Goal: Task Accomplishment & Management: Manage account settings

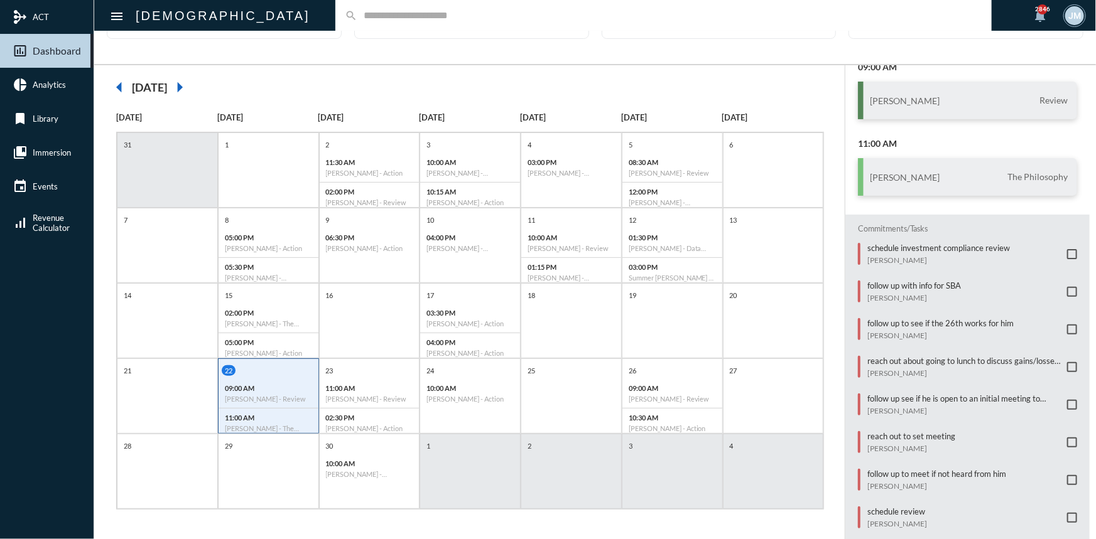
scroll to position [154, 0]
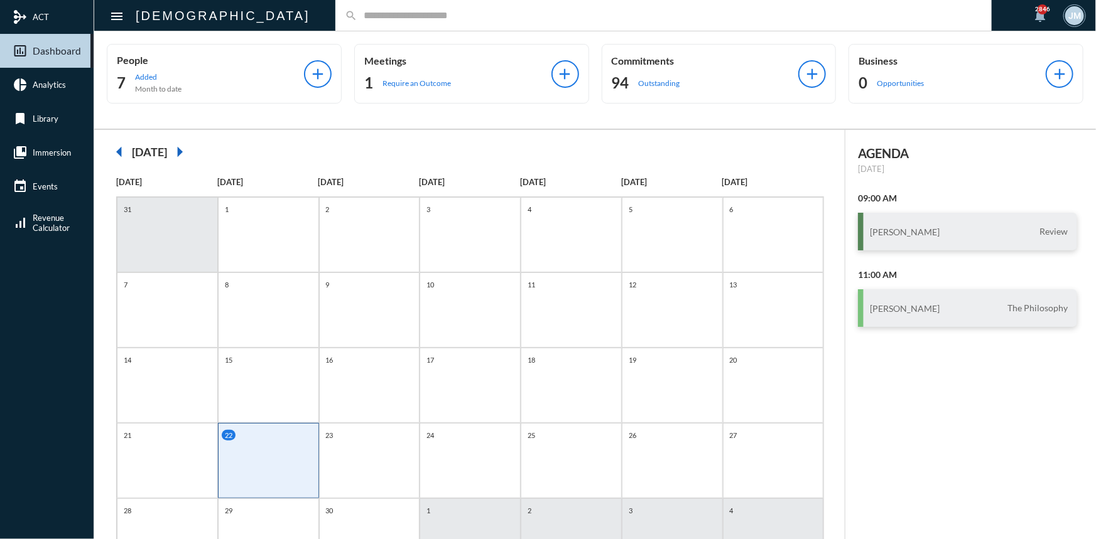
click at [357, 16] on input "text" at bounding box center [669, 15] width 625 height 11
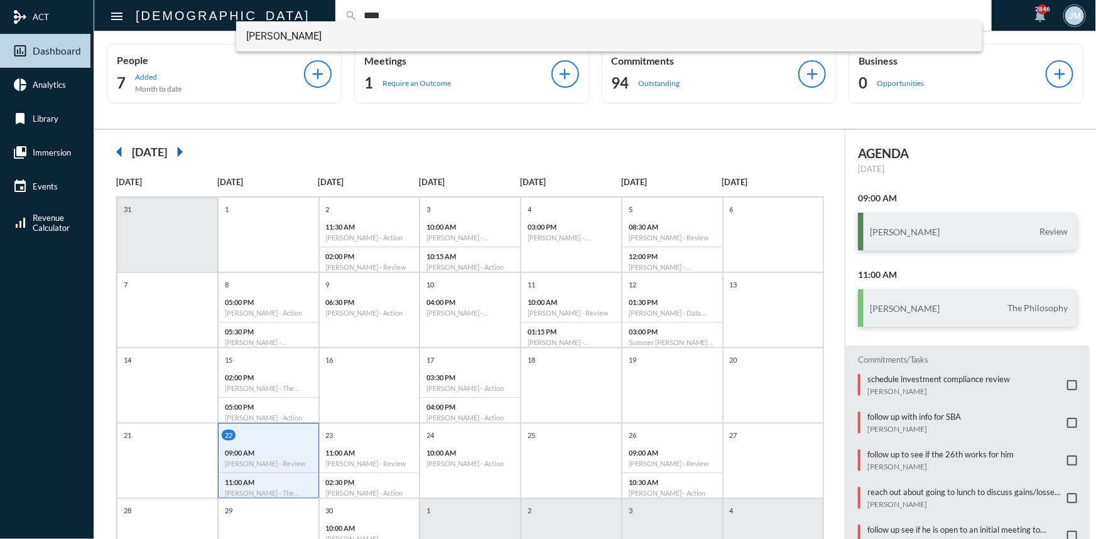
type input "****"
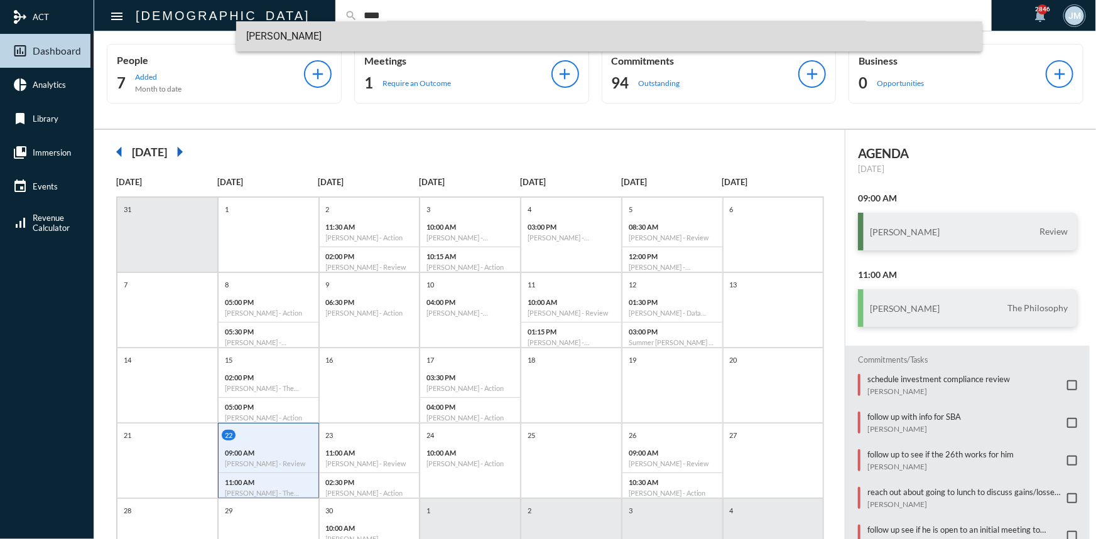
click at [286, 37] on span "Guy Verhovsky" at bounding box center [609, 36] width 726 height 30
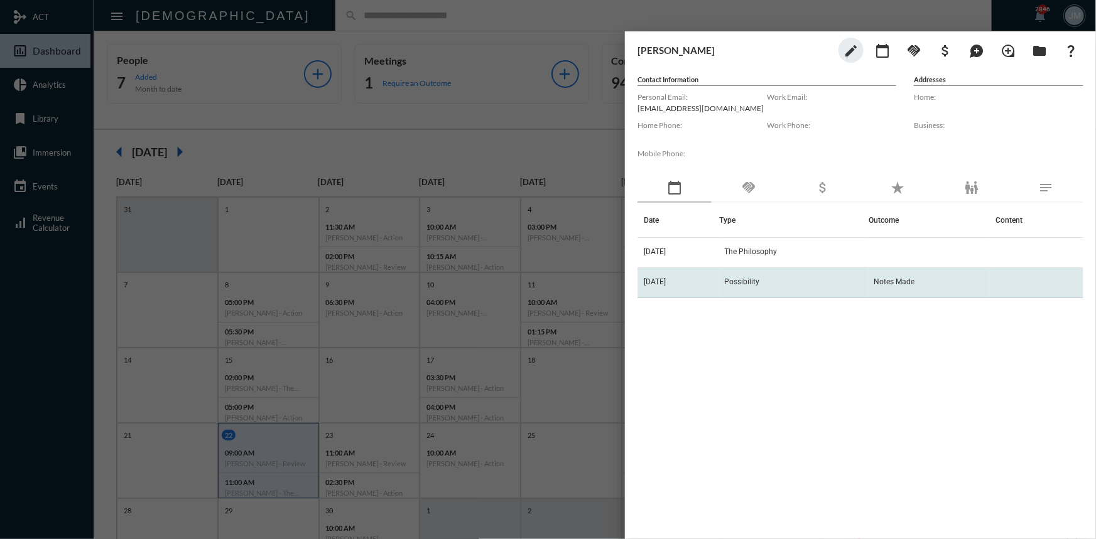
click at [755, 284] on span "Possibility" at bounding box center [742, 282] width 35 height 9
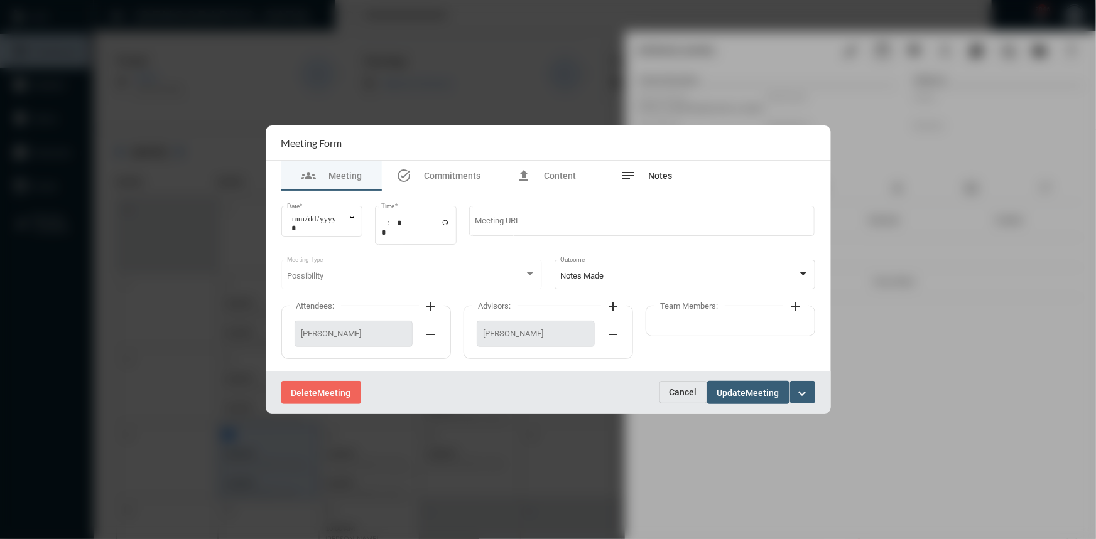
click at [653, 166] on div "notes Notes" at bounding box center [647, 176] width 100 height 30
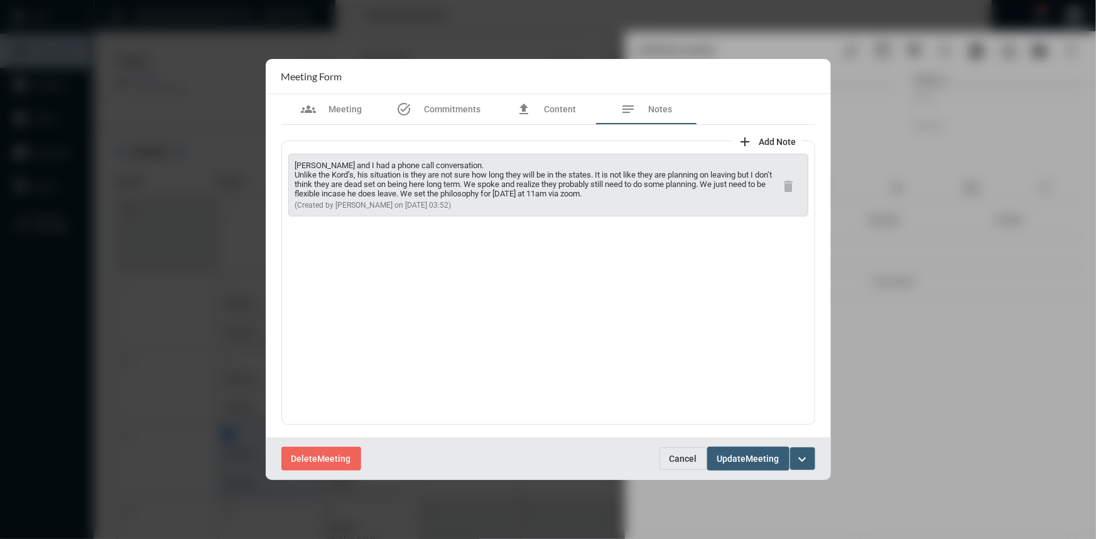
click at [683, 454] on span "Cancel" at bounding box center [683, 459] width 28 height 10
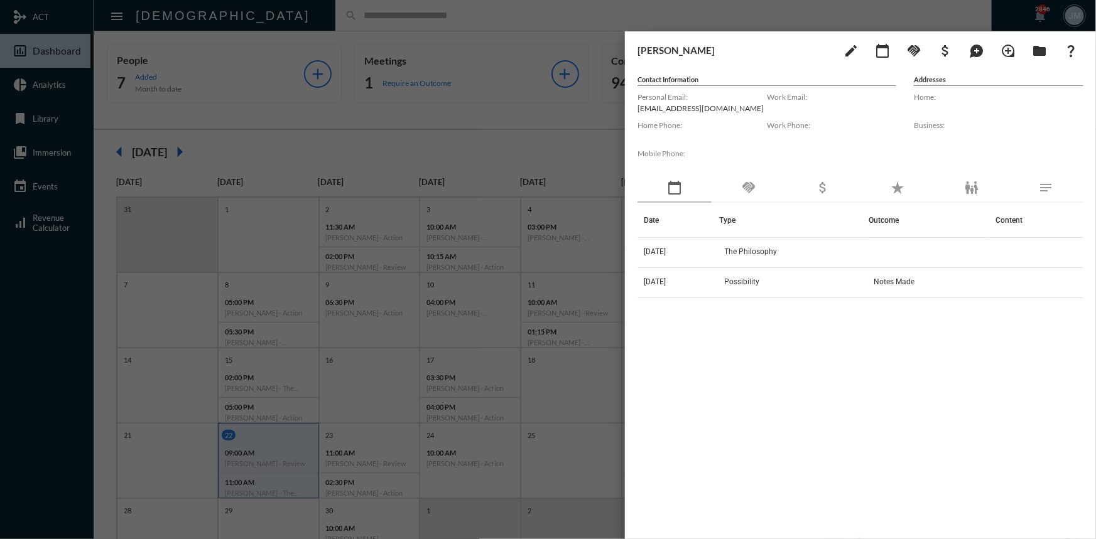
click at [607, 125] on div at bounding box center [548, 269] width 1096 height 539
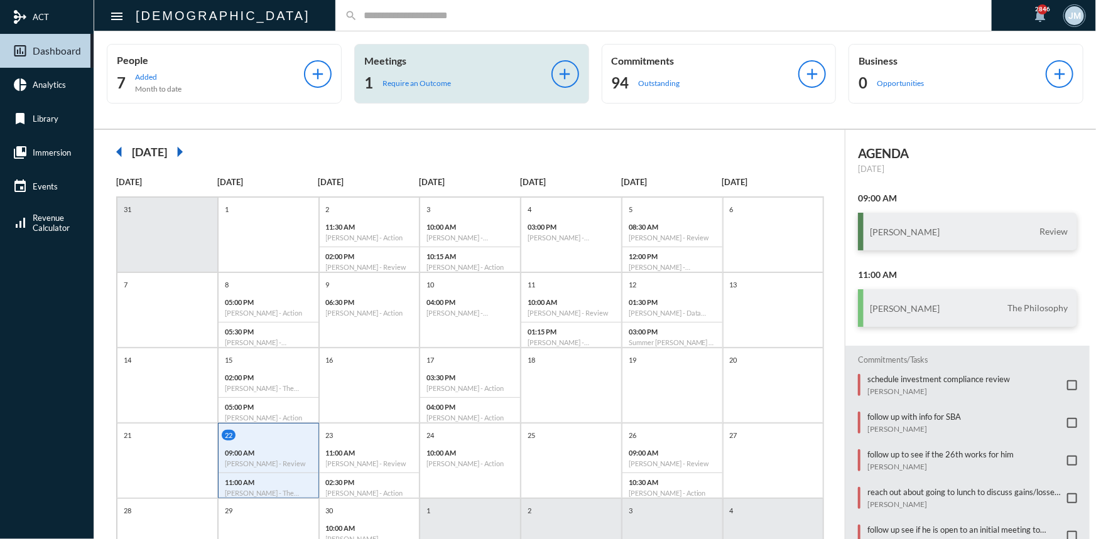
click at [406, 69] on div "Meetings 1 Require an Outcome" at bounding box center [457, 74] width 187 height 38
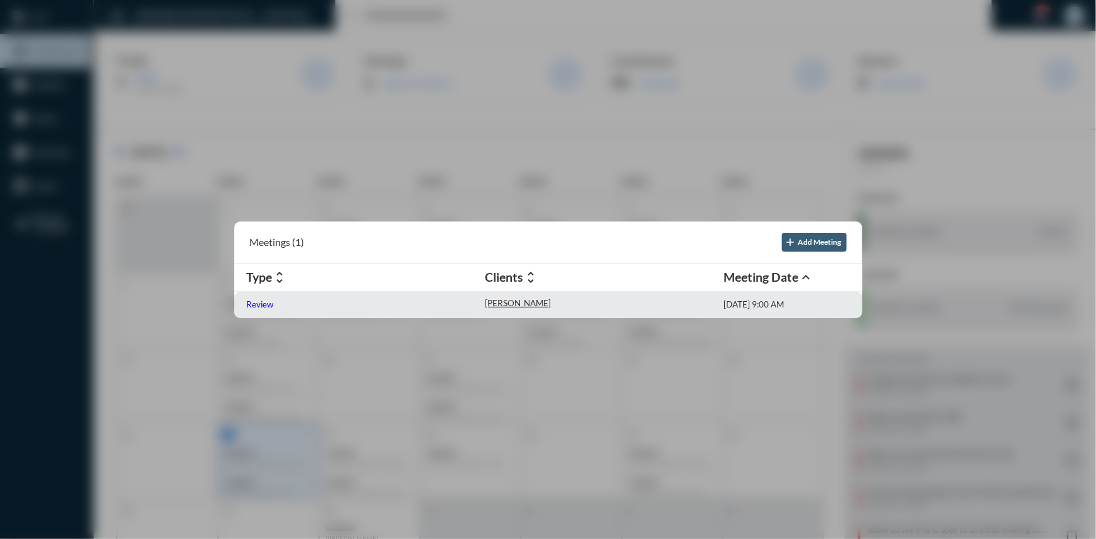
click at [267, 301] on p "Review" at bounding box center [260, 305] width 27 height 10
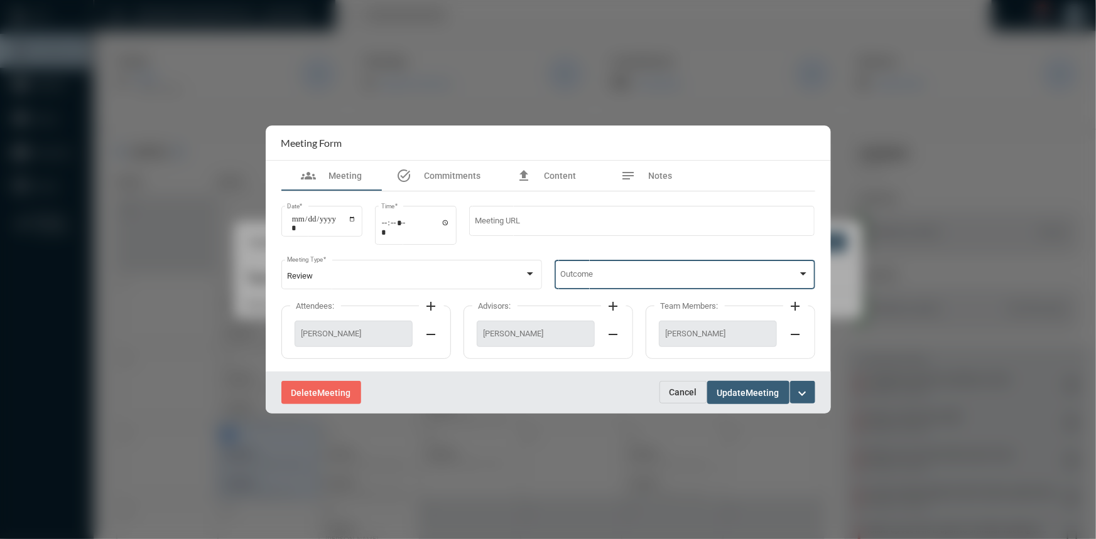
click at [808, 273] on div at bounding box center [802, 274] width 11 height 10
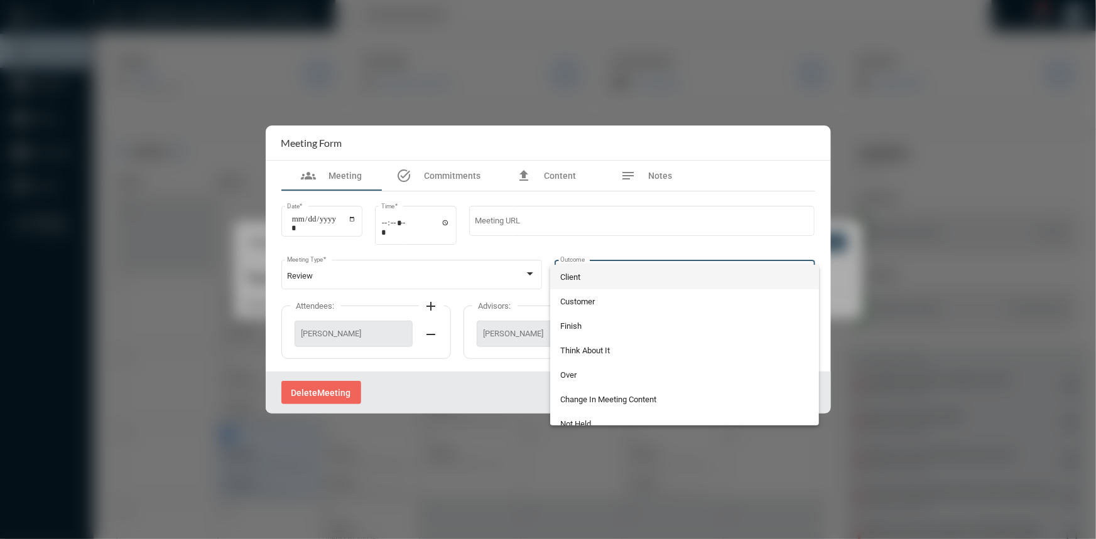
click at [605, 280] on span "Client" at bounding box center [684, 277] width 249 height 24
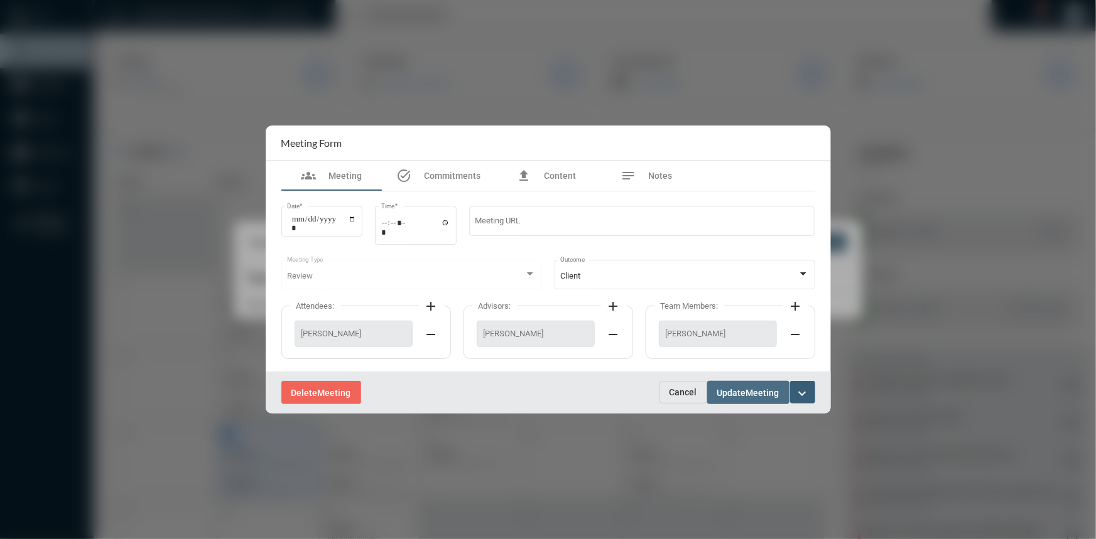
click at [735, 389] on span "Update" at bounding box center [731, 393] width 29 height 10
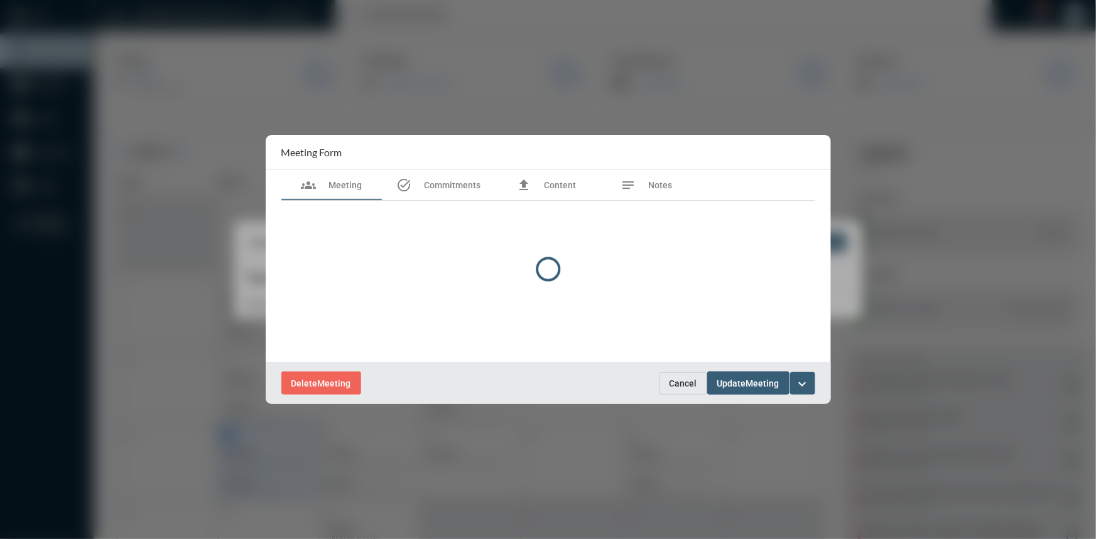
click at [546, 48] on div at bounding box center [548, 269] width 1096 height 539
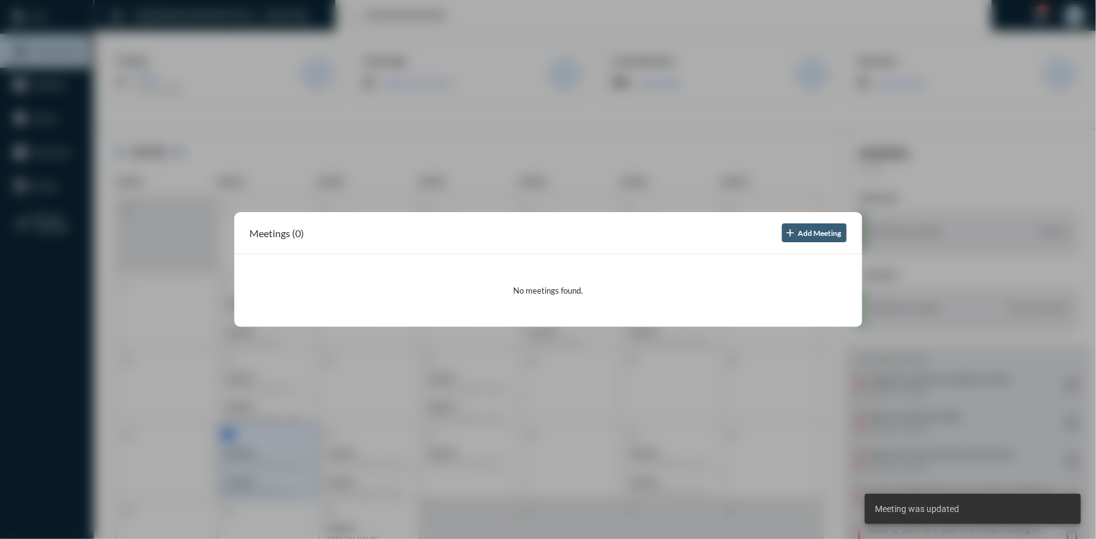
click at [549, 122] on div at bounding box center [548, 269] width 1096 height 539
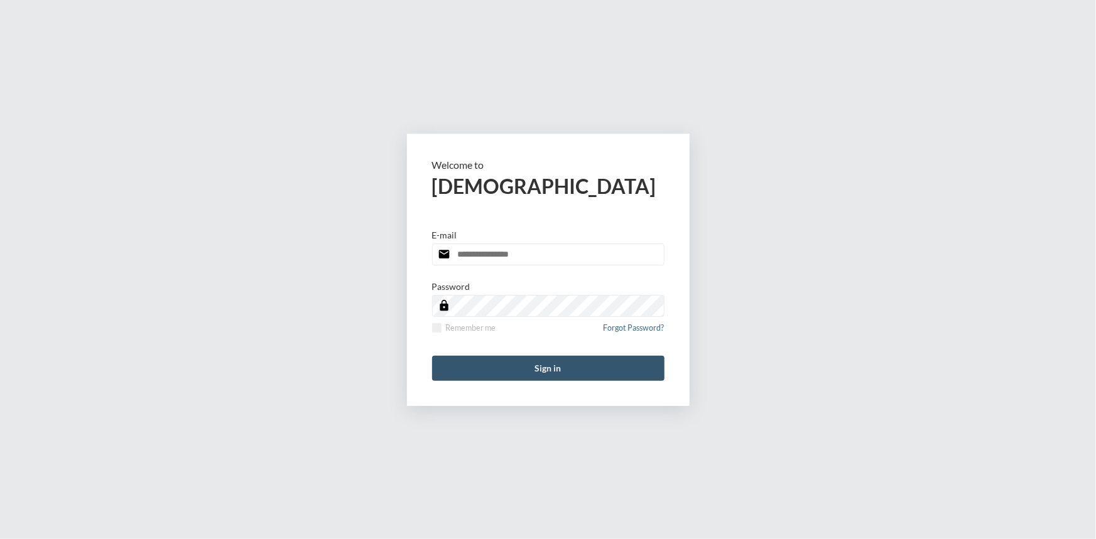
type input "**********"
click at [531, 369] on button "Sign in" at bounding box center [548, 368] width 232 height 25
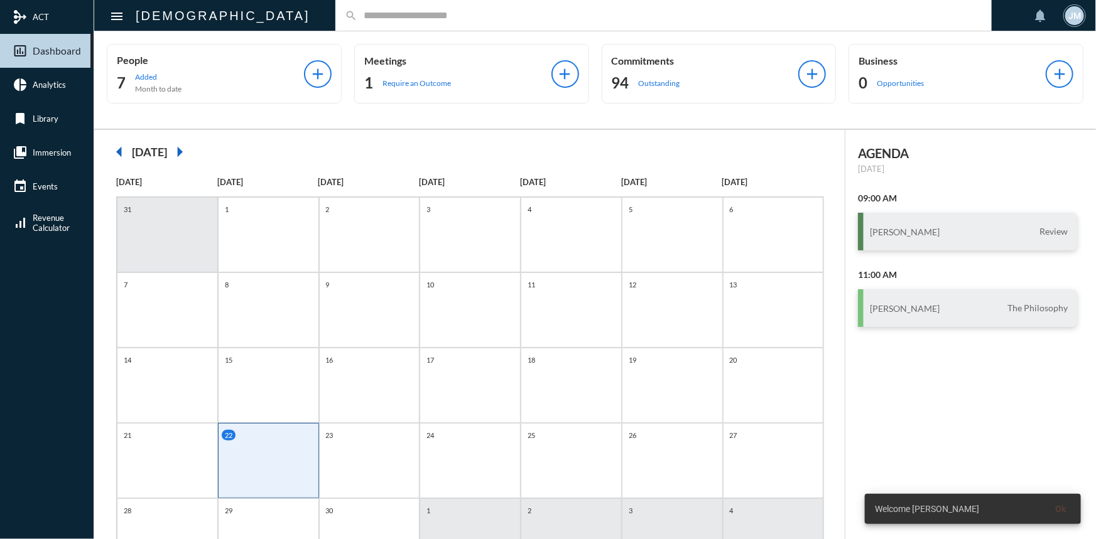
click at [379, 18] on input "text" at bounding box center [669, 15] width 625 height 11
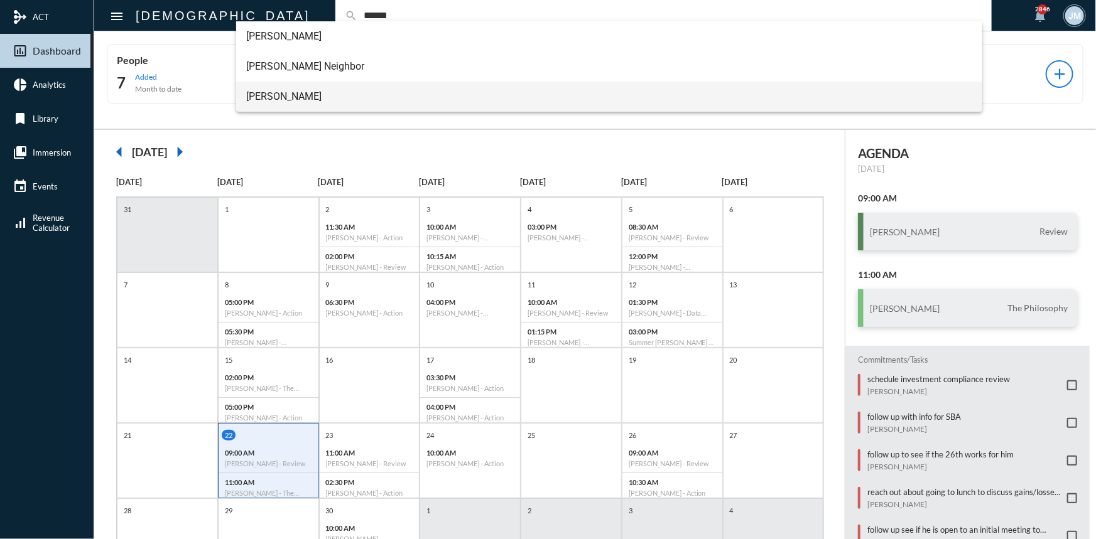
type input "******"
click at [293, 96] on span "Michael Pisciotta" at bounding box center [609, 97] width 726 height 30
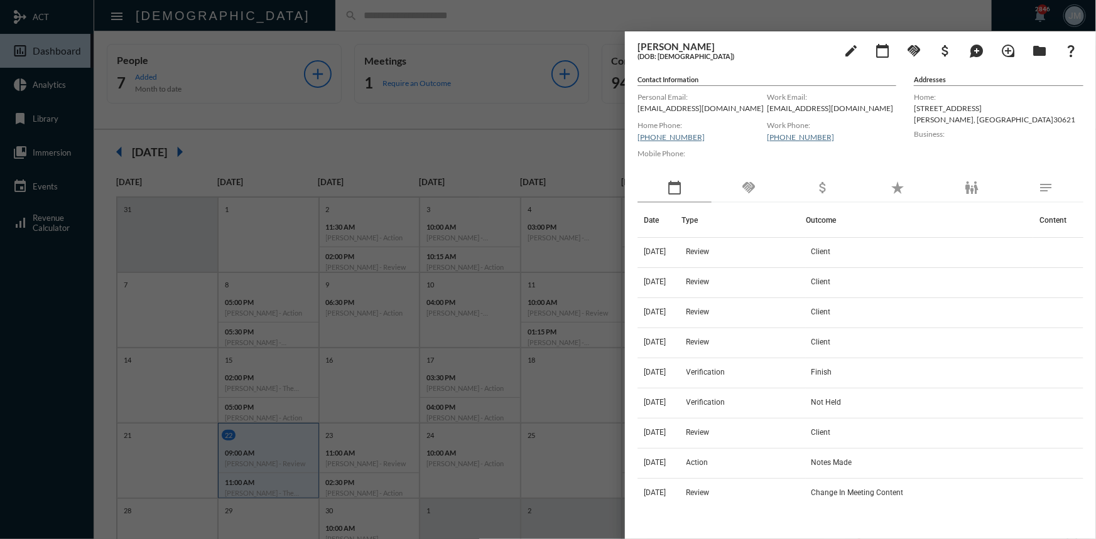
click at [759, 185] on div "handshake" at bounding box center [748, 188] width 74 height 29
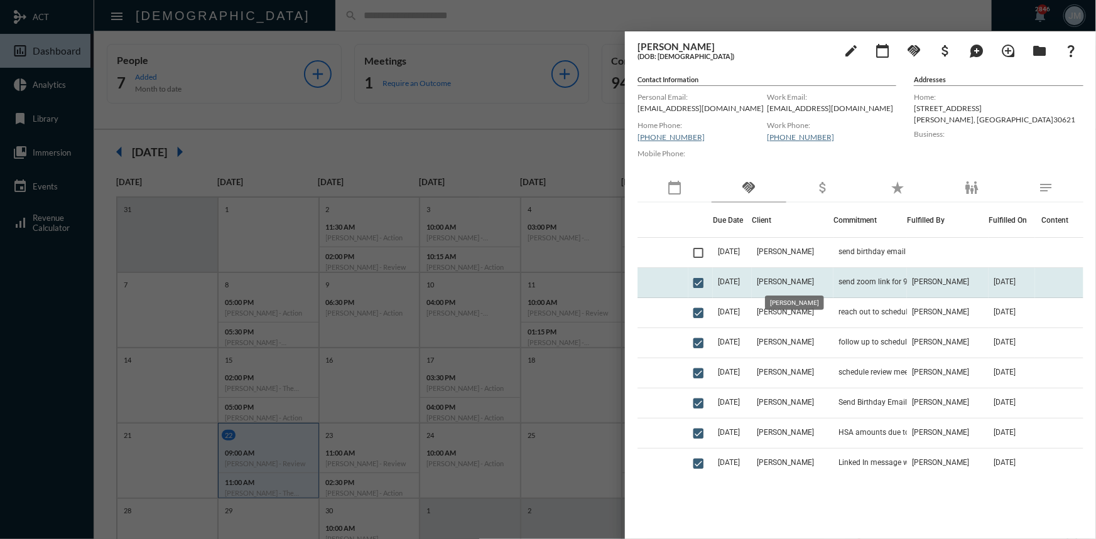
click at [811, 278] on span "[PERSON_NAME]" at bounding box center [785, 282] width 57 height 9
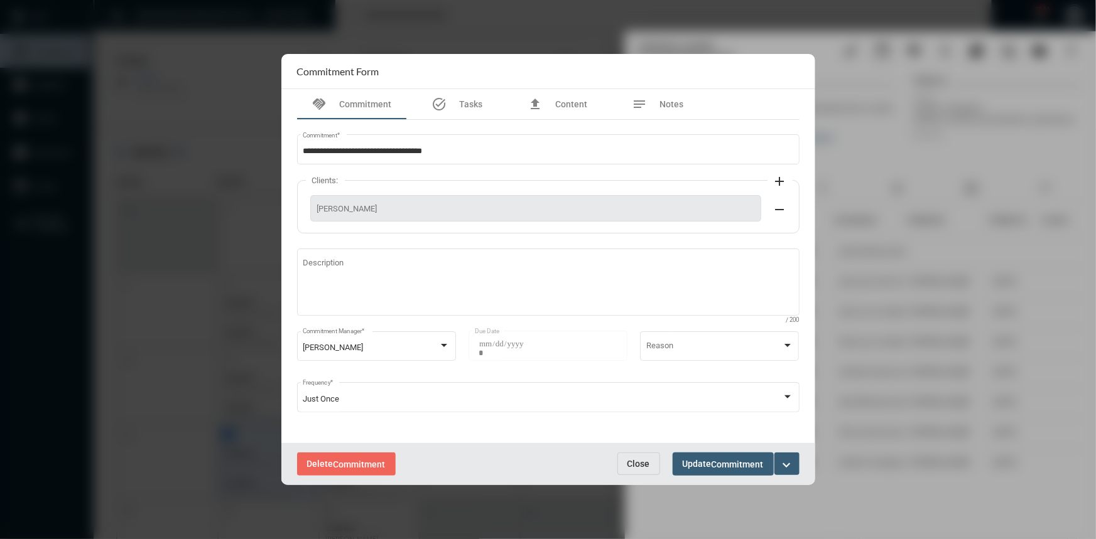
click at [622, 457] on button "Close" at bounding box center [638, 464] width 43 height 23
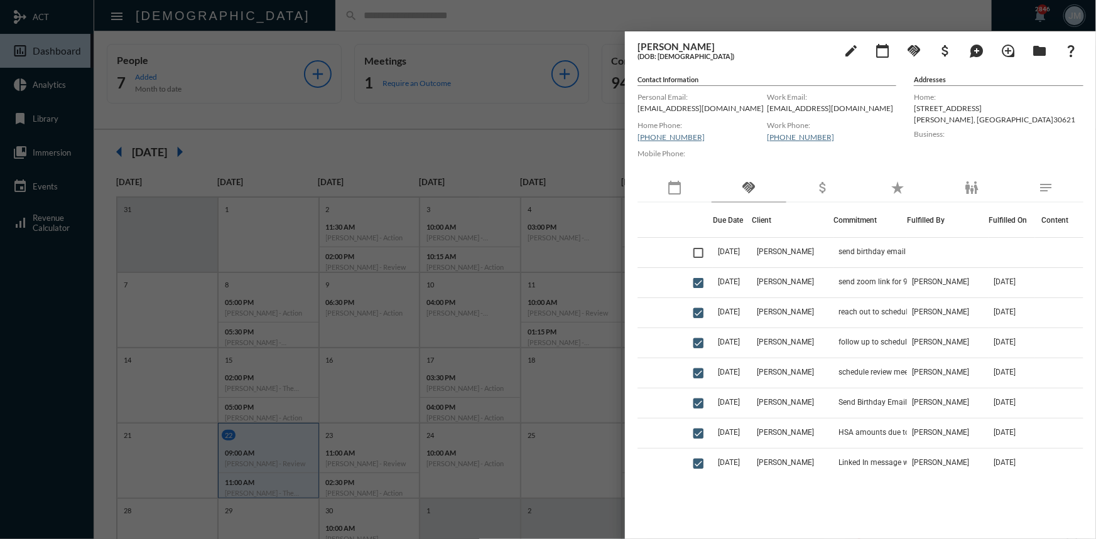
drag, startPoint x: 440, startPoint y: 115, endPoint x: 432, endPoint y: 107, distance: 10.7
click at [440, 115] on div at bounding box center [548, 269] width 1096 height 539
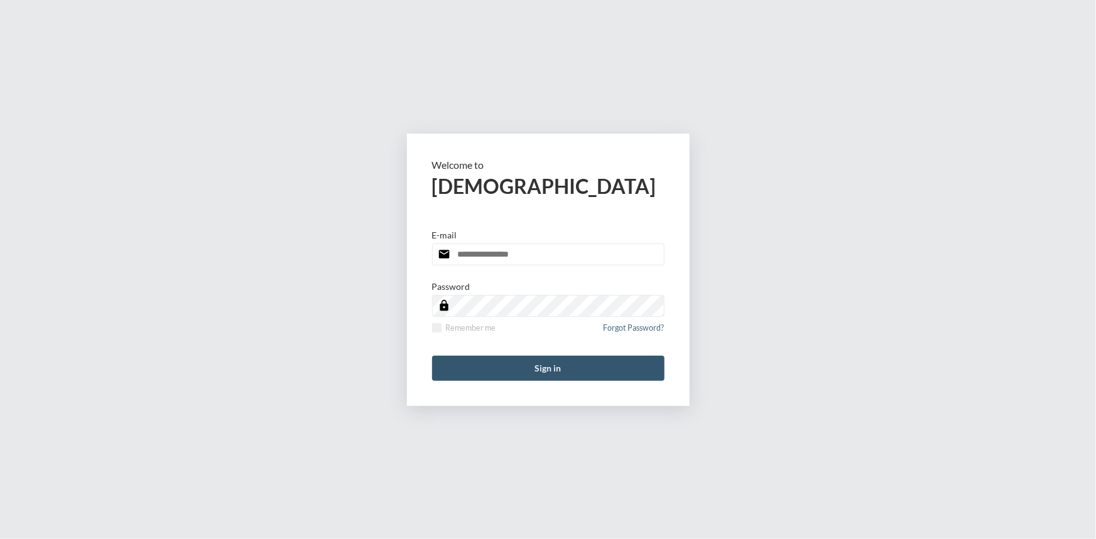
type input "**********"
click at [563, 370] on button "Sign in" at bounding box center [548, 368] width 232 height 25
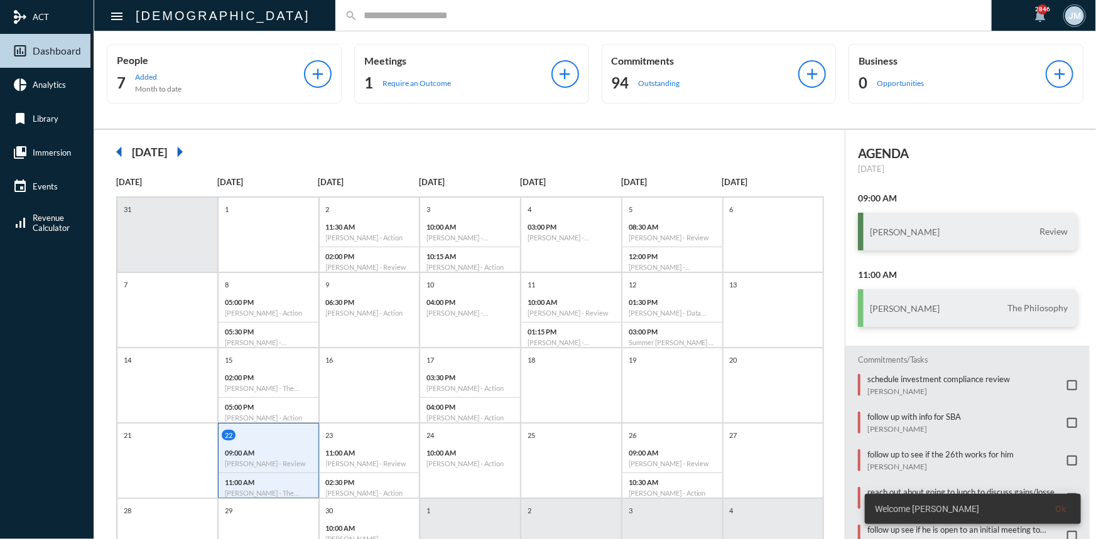
click at [357, 13] on input "text" at bounding box center [669, 15] width 625 height 11
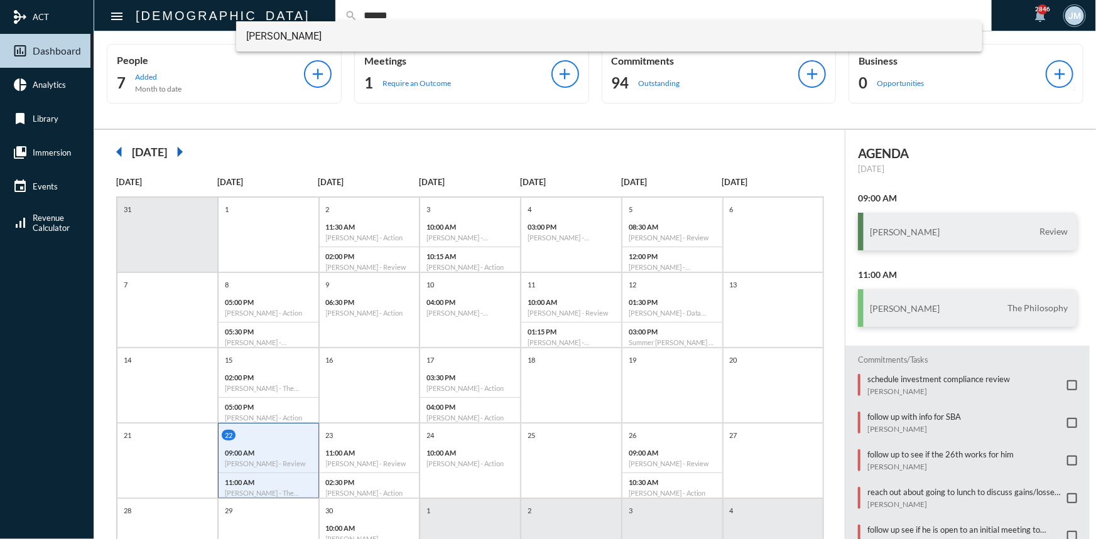
type input "******"
click at [283, 35] on span "Guy Verhovsky" at bounding box center [609, 36] width 726 height 30
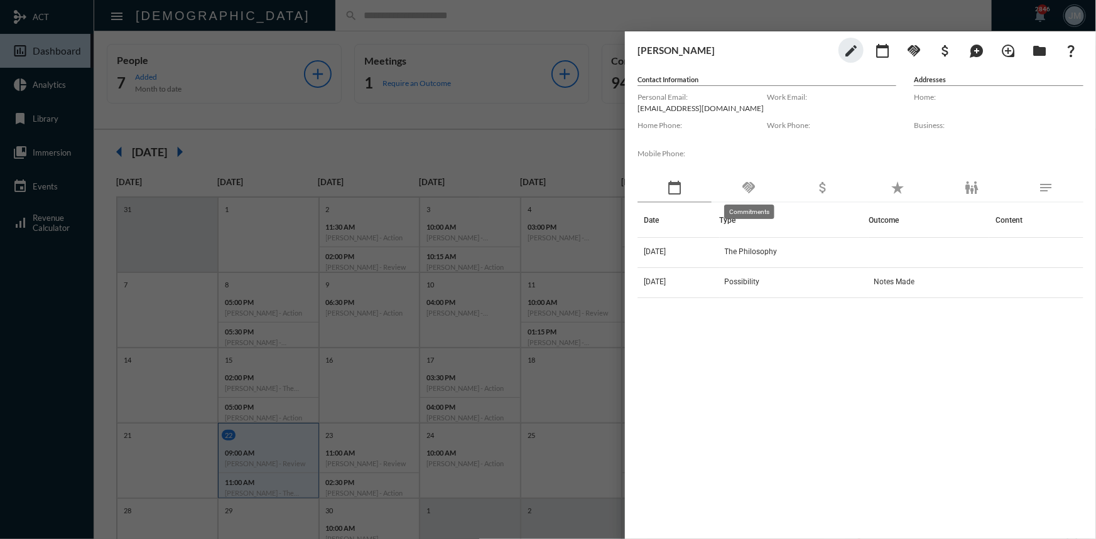
click at [747, 185] on mat-icon "handshake" at bounding box center [748, 187] width 15 height 15
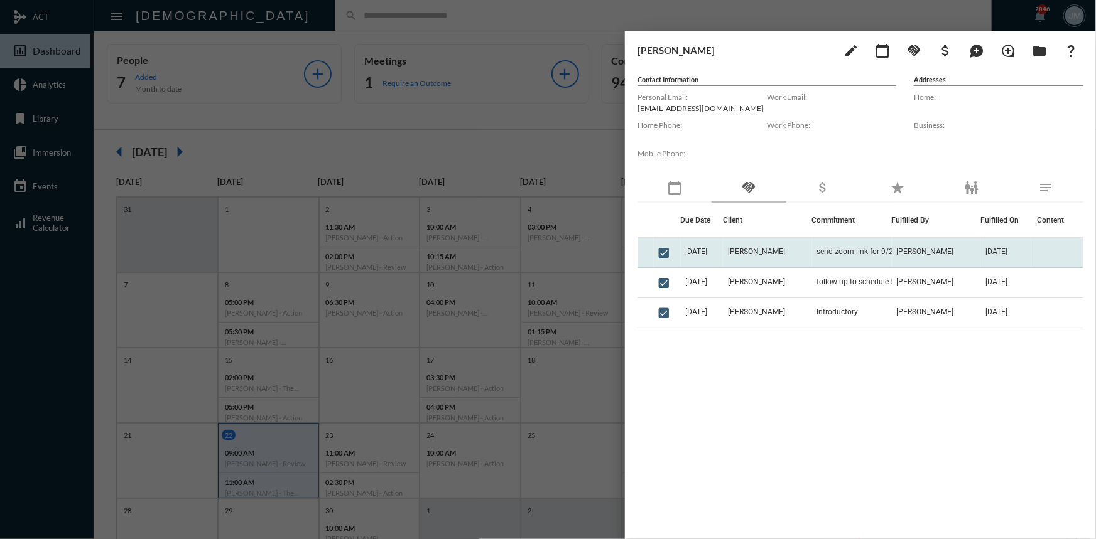
click at [723, 248] on td "9/19/25" at bounding box center [702, 253] width 42 height 30
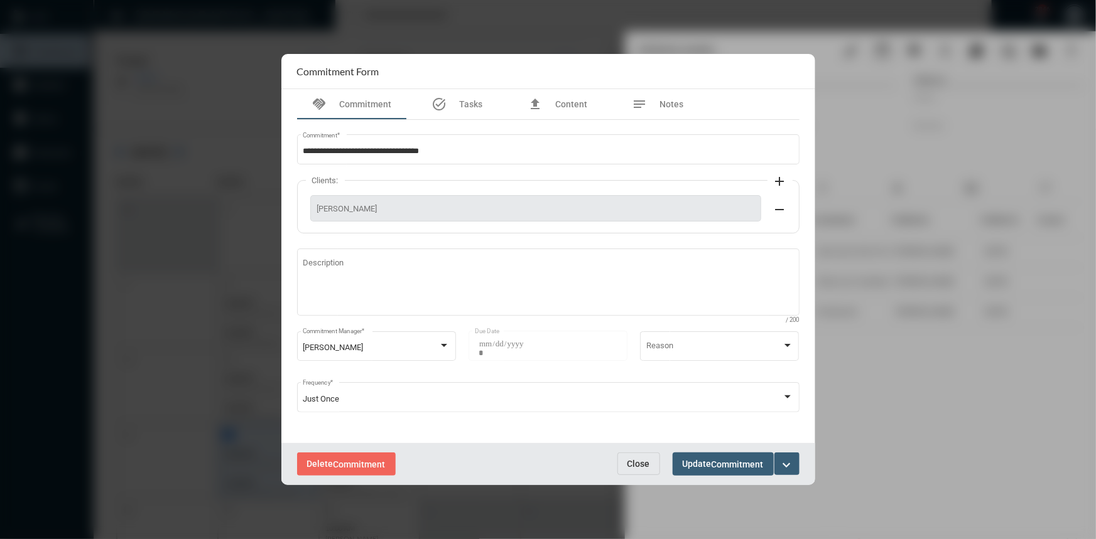
click at [627, 464] on span "Close" at bounding box center [638, 464] width 23 height 10
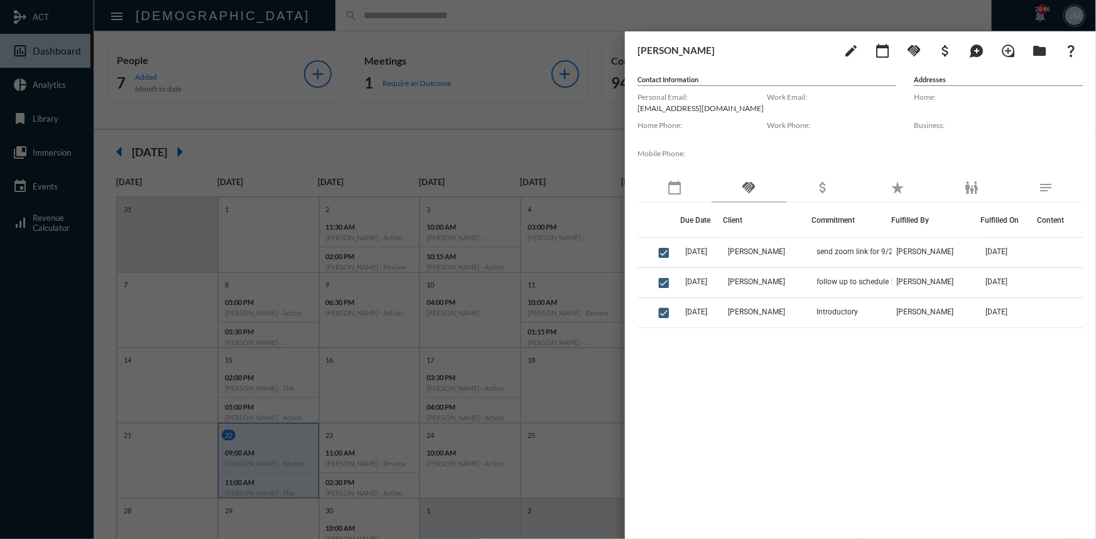
click at [599, 126] on div at bounding box center [548, 269] width 1096 height 539
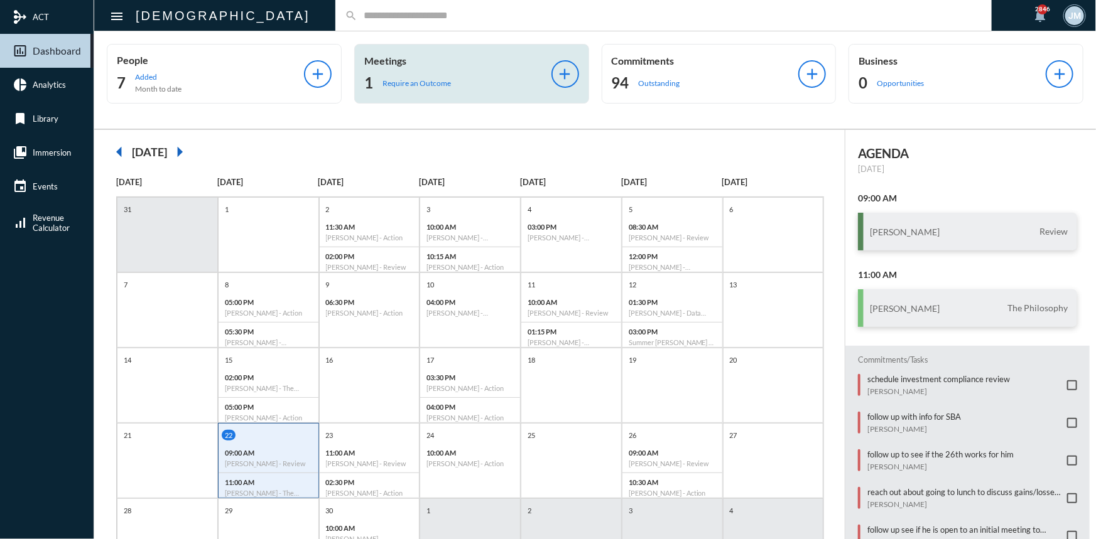
click at [362, 57] on div "Meetings 1 Require an Outcome add" at bounding box center [471, 74] width 235 height 60
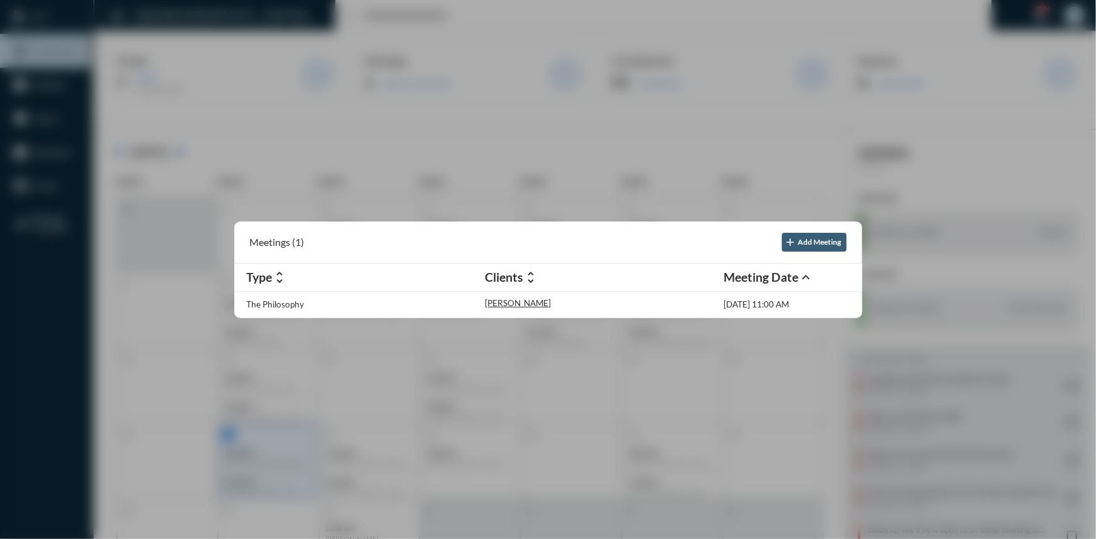
click at [350, 144] on div at bounding box center [548, 269] width 1096 height 539
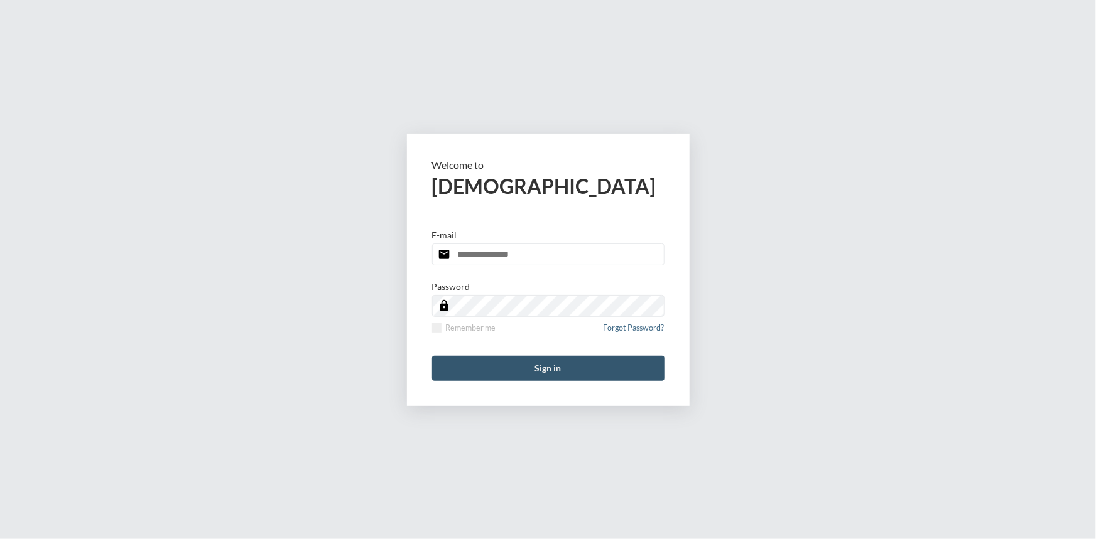
type input "**********"
click at [566, 356] on button "Sign in" at bounding box center [548, 368] width 232 height 25
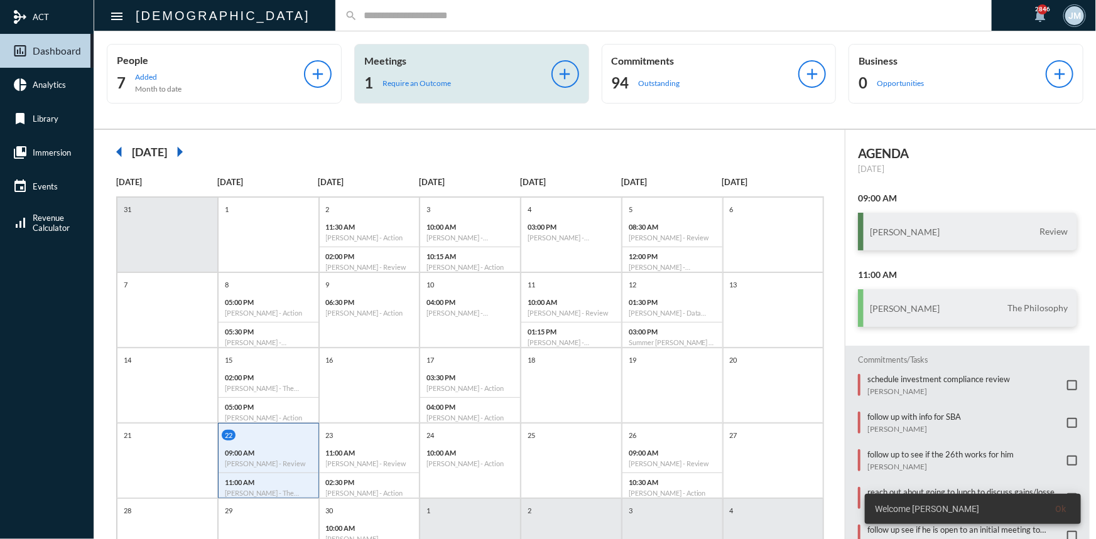
click at [391, 56] on p "Meetings" at bounding box center [457, 61] width 187 height 12
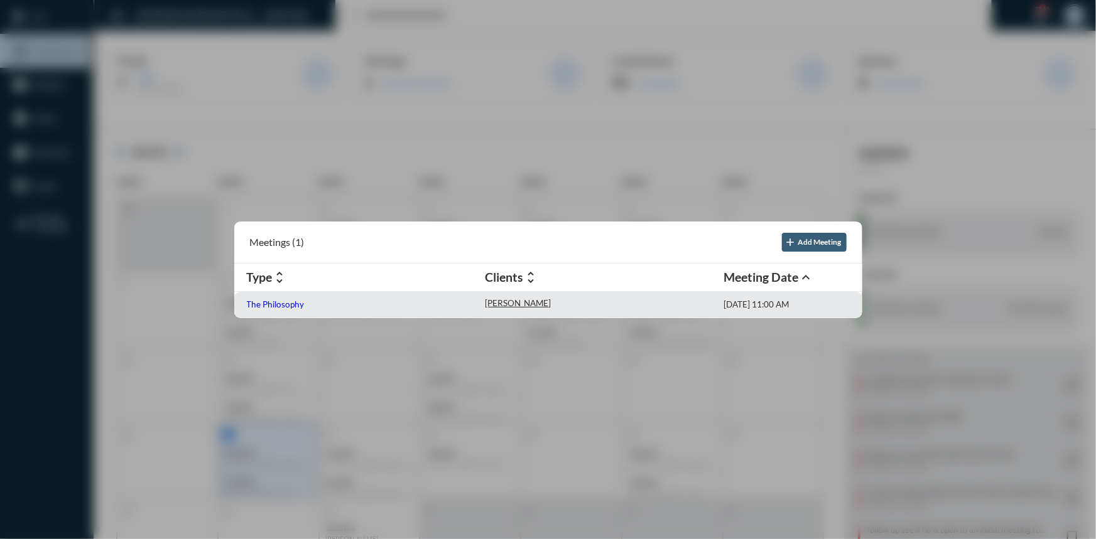
click at [293, 300] on p "The Philosophy" at bounding box center [276, 305] width 58 height 10
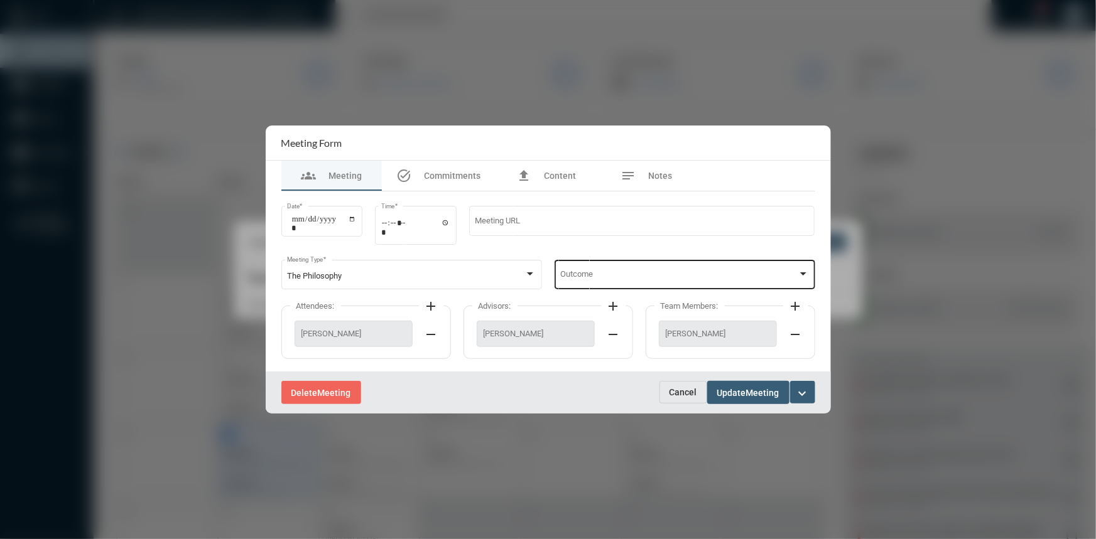
click at [802, 274] on div at bounding box center [803, 274] width 6 height 3
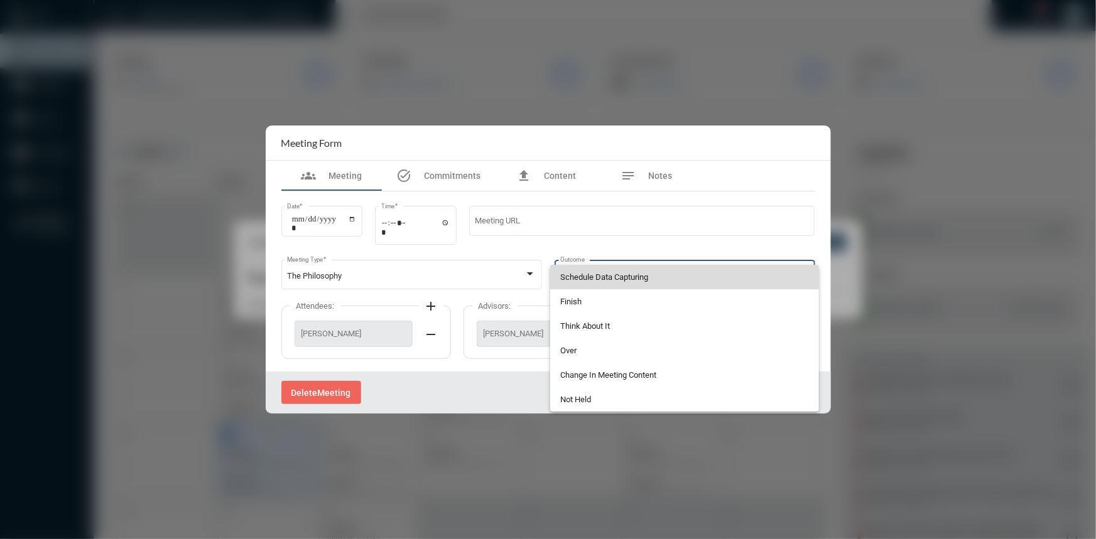
click at [599, 276] on span "Schedule Data Capturing" at bounding box center [684, 277] width 249 height 24
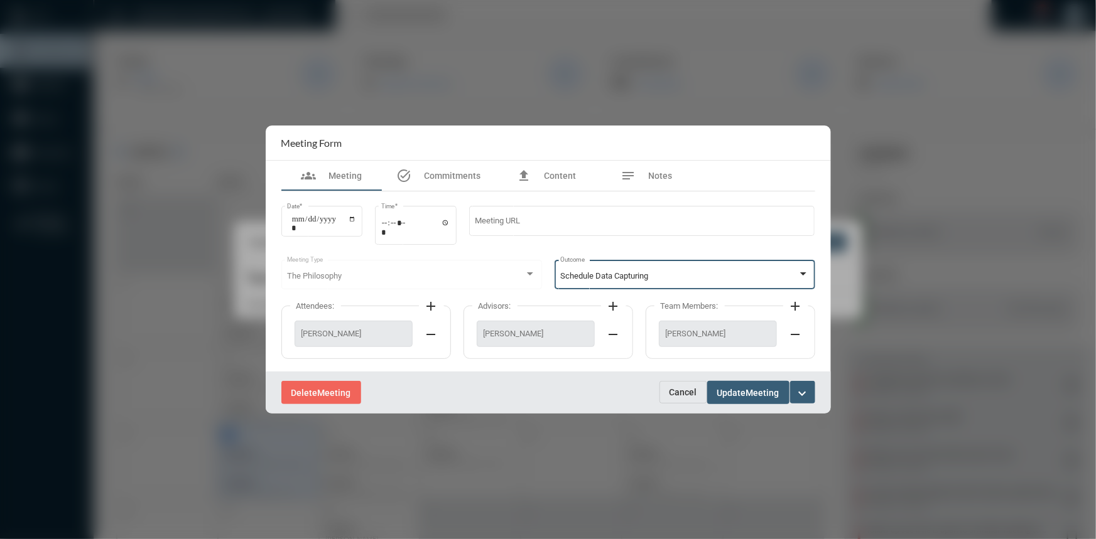
click at [810, 270] on div "Schedule Data Capturing Outcome" at bounding box center [684, 273] width 261 height 32
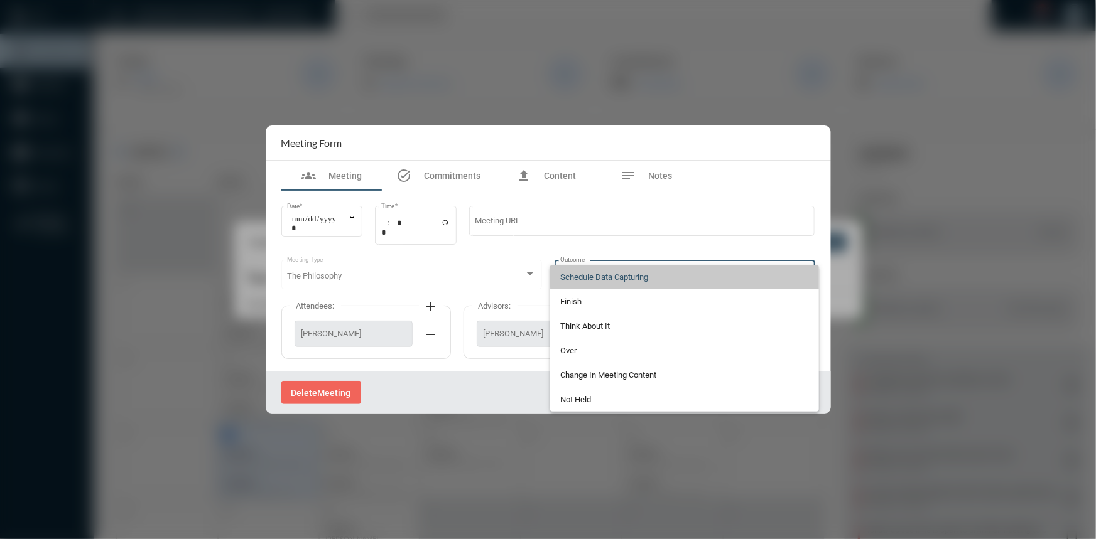
click at [810, 270] on mat-option "Schedule Data Capturing" at bounding box center [684, 277] width 269 height 24
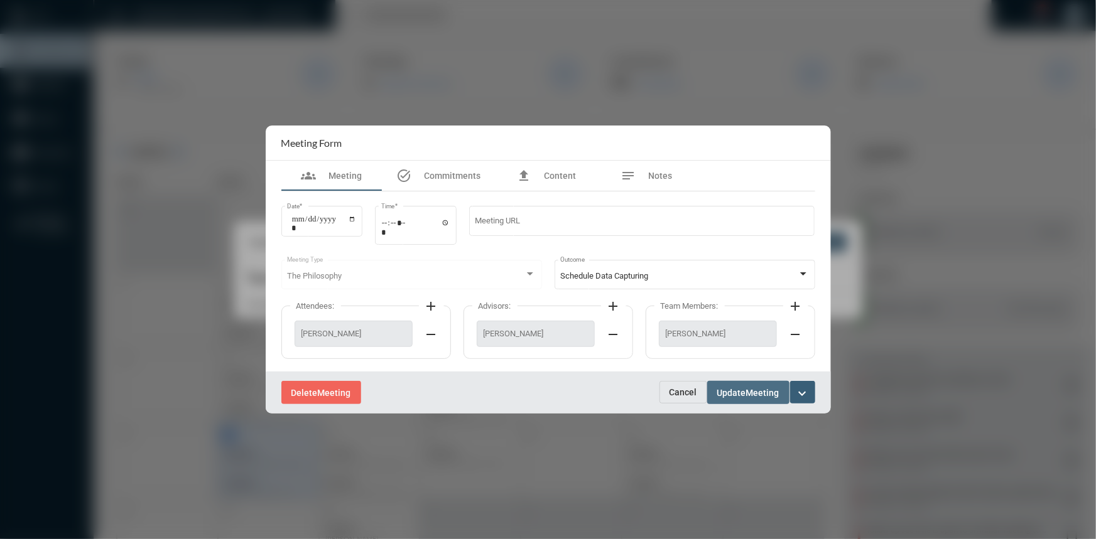
click at [727, 389] on span "Update" at bounding box center [731, 393] width 29 height 10
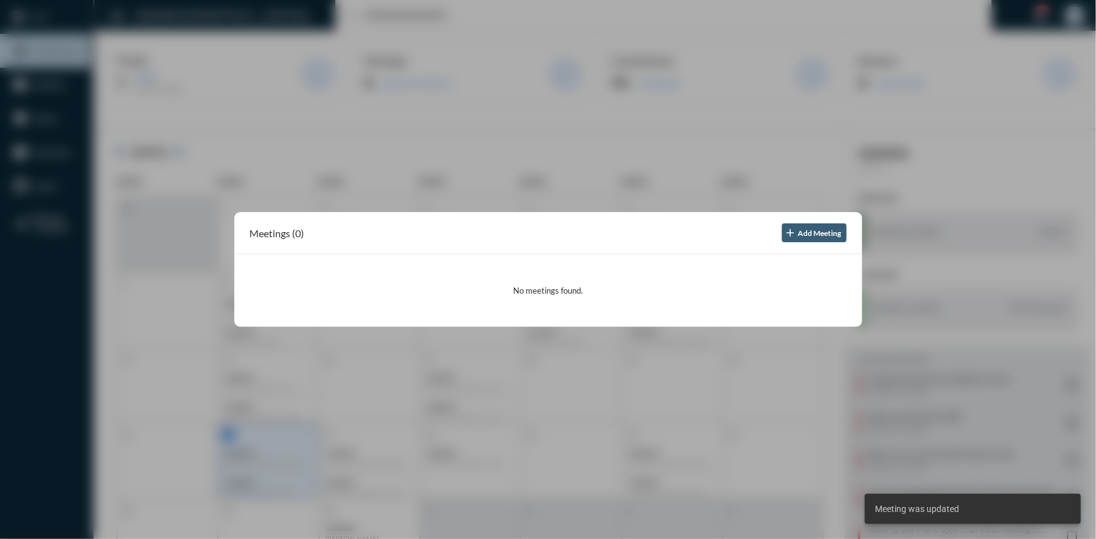
click at [517, 149] on div at bounding box center [548, 269] width 1096 height 539
